Goal: Task Accomplishment & Management: Manage account settings

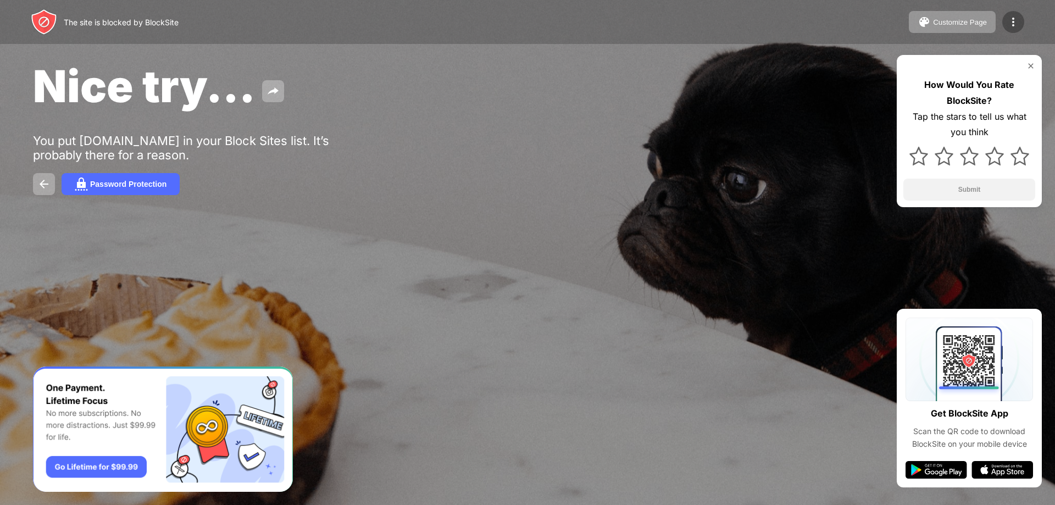
click at [1015, 20] on img at bounding box center [1013, 21] width 13 height 13
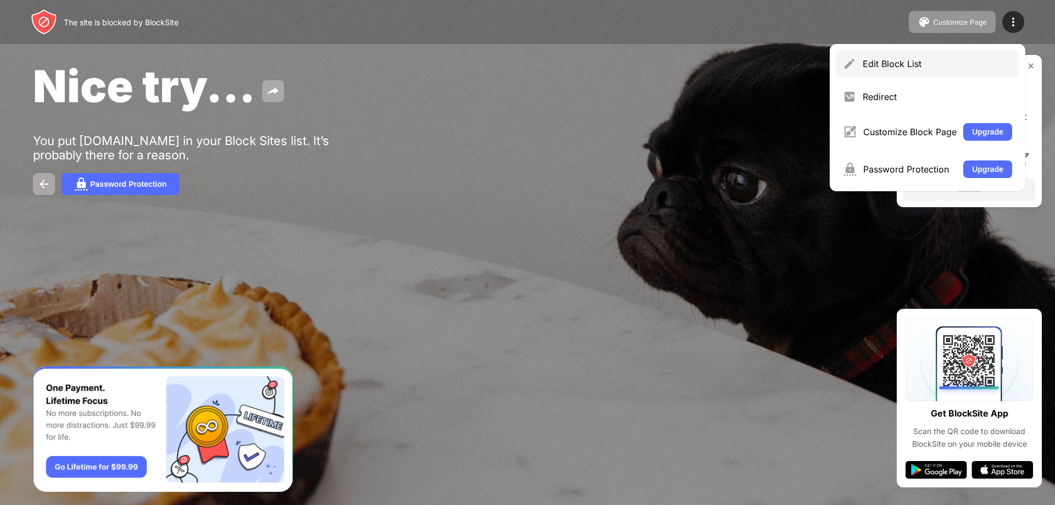
click at [940, 72] on div "Edit Block List" at bounding box center [927, 64] width 182 height 26
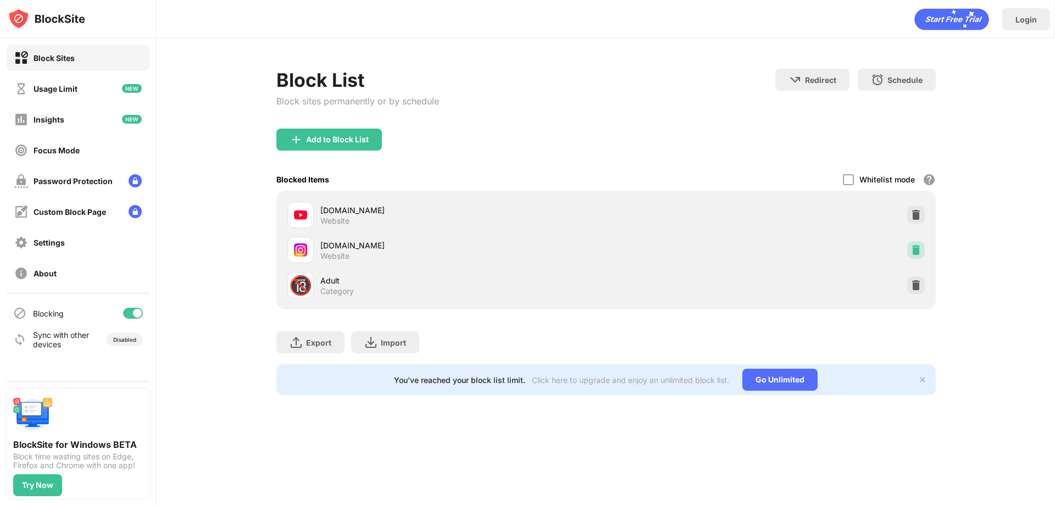
click at [910, 246] on img at bounding box center [915, 249] width 11 height 11
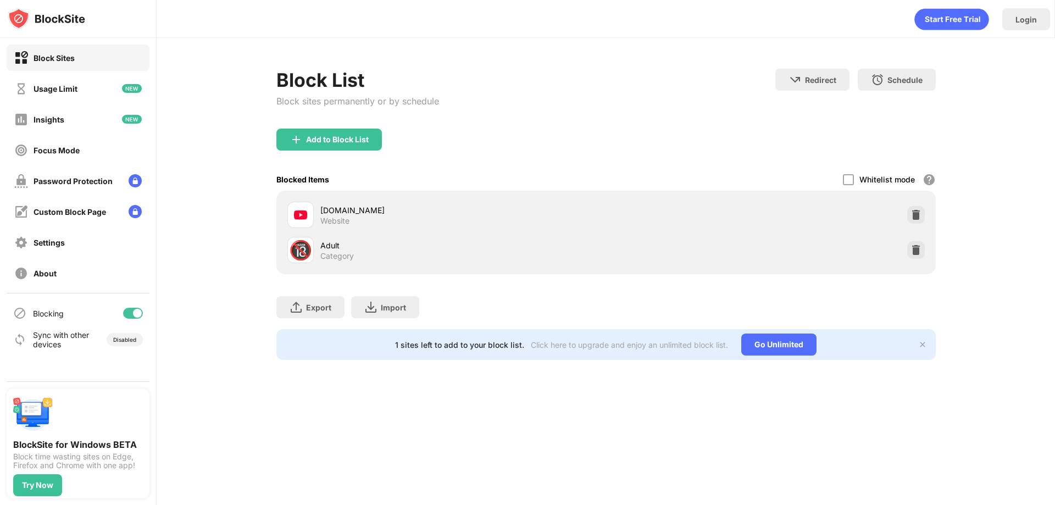
click at [380, 154] on div "Add to Block List" at bounding box center [605, 149] width 659 height 40
click at [367, 142] on div "Add to Block List" at bounding box center [337, 139] width 63 height 9
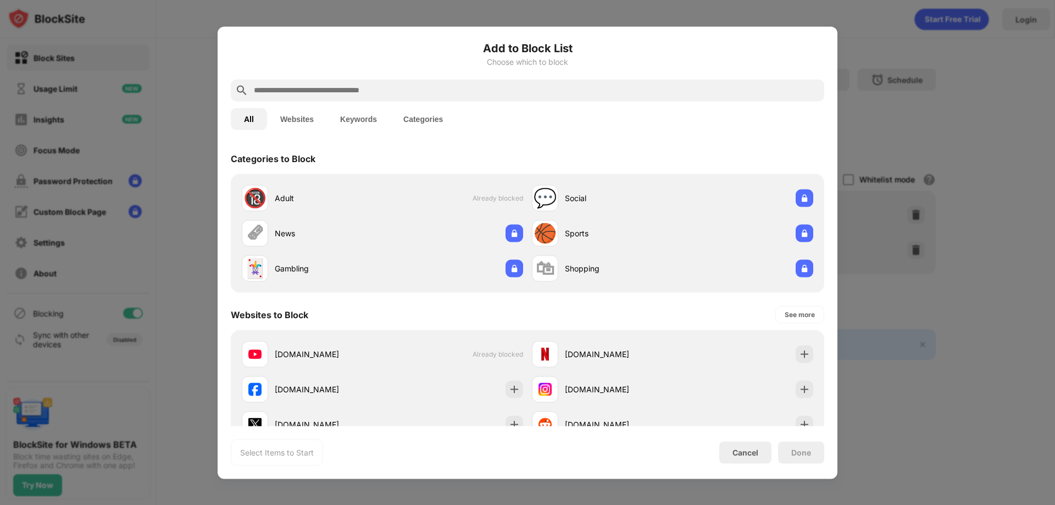
click at [535, 95] on input "text" at bounding box center [536, 90] width 567 height 13
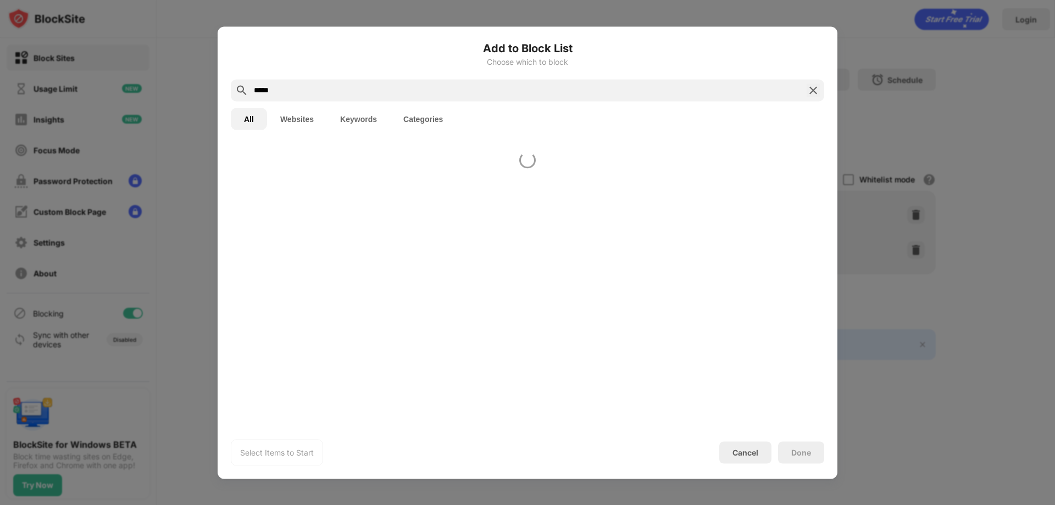
type input "*****"
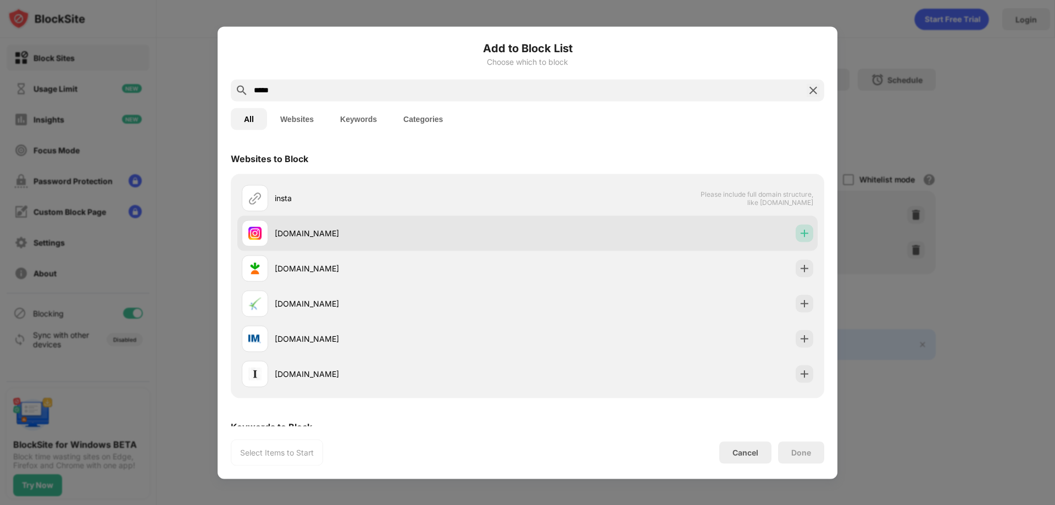
click at [801, 233] on img at bounding box center [804, 232] width 11 height 11
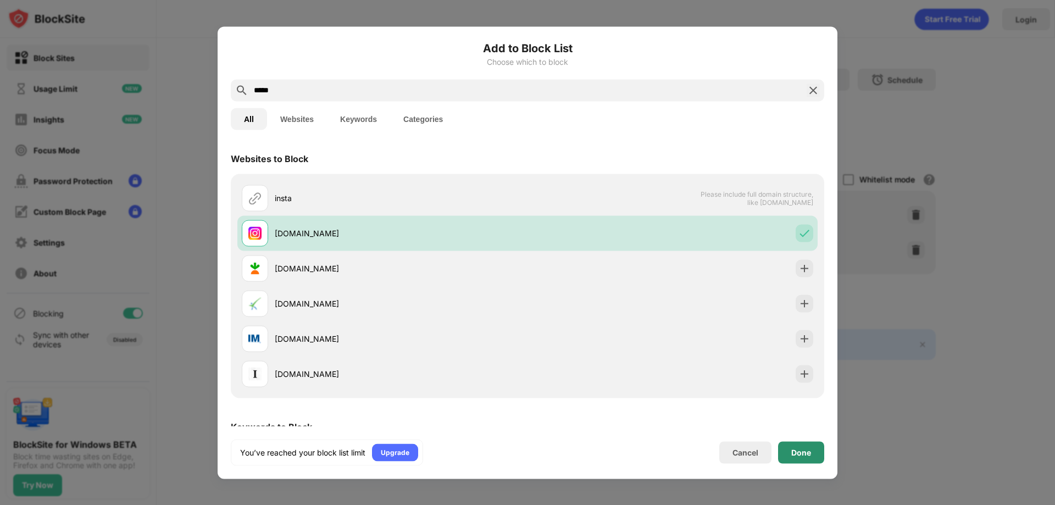
click at [812, 445] on div "Done" at bounding box center [801, 452] width 46 height 22
